Goal: Task Accomplishment & Management: Use online tool/utility

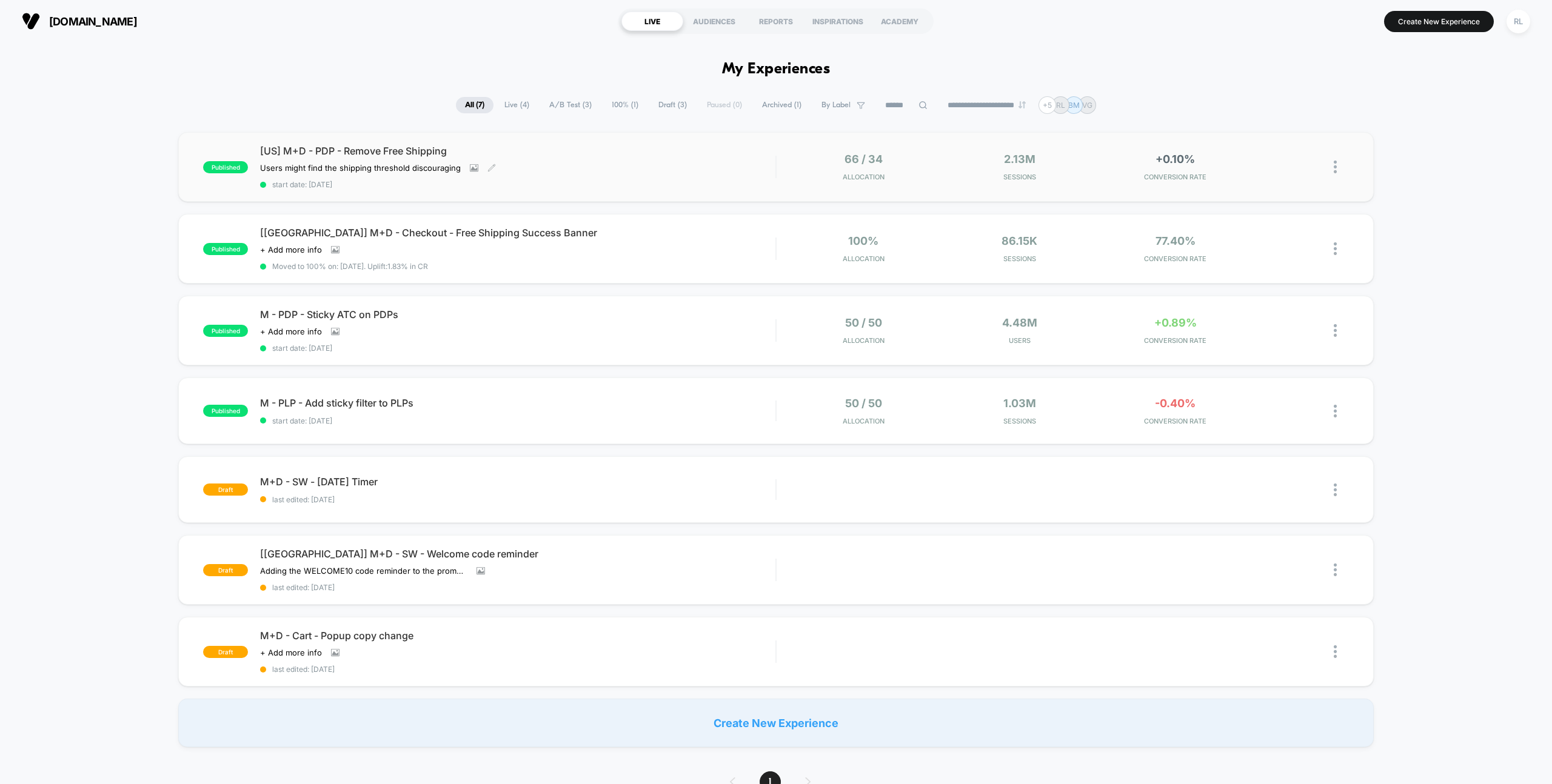
click at [595, 189] on span "start date: [DATE]" at bounding box center [517, 184] width 515 height 9
click at [1076, 711] on div "Create New Experience" at bounding box center [776, 723] width 1195 height 49
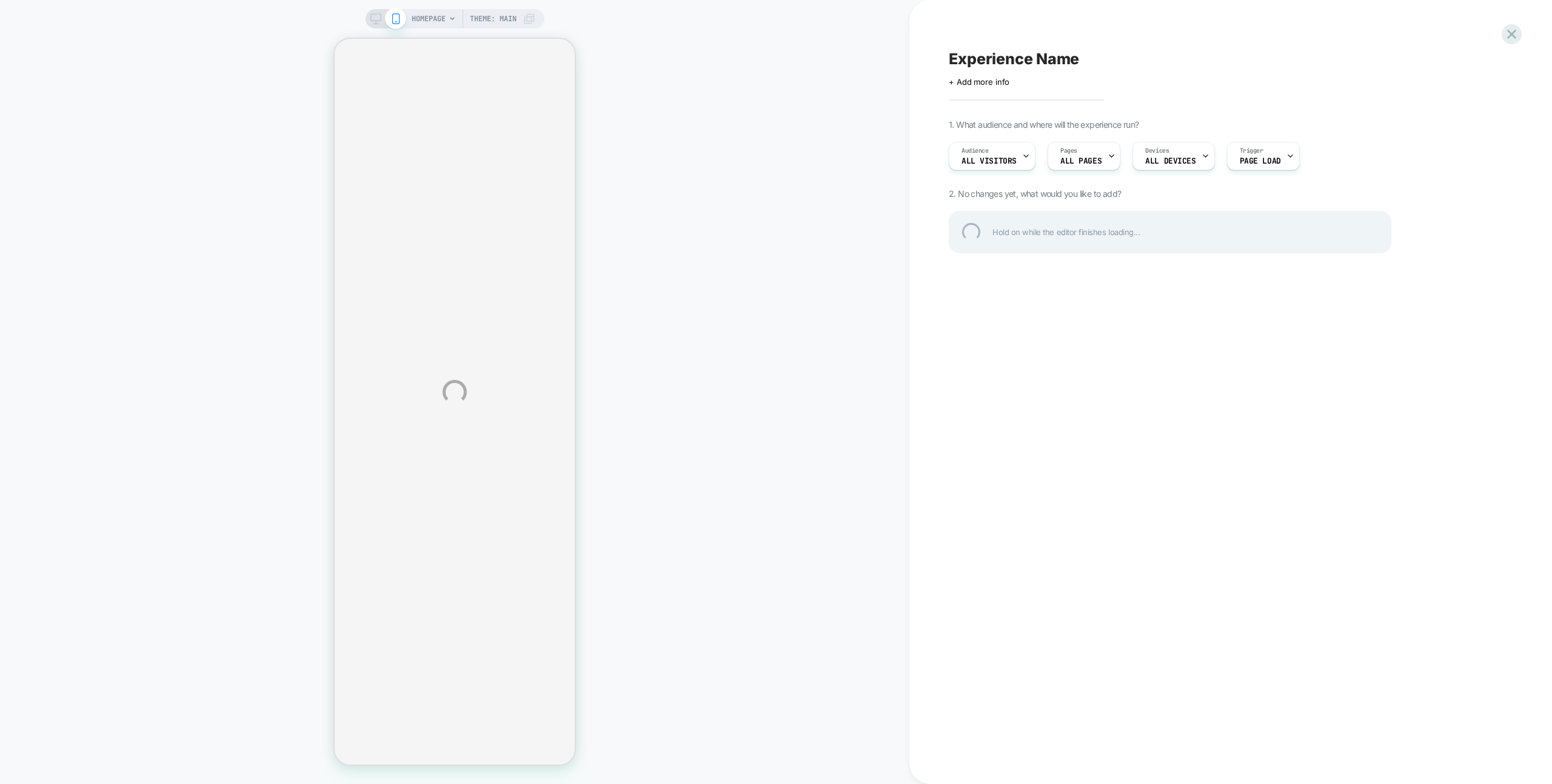
click at [1195, 452] on div "HOMEPAGE Theme: MAIN Experience Name Click to edit experience details + Add mor…" at bounding box center [776, 392] width 1552 height 784
